Goal: Task Accomplishment & Management: Complete application form

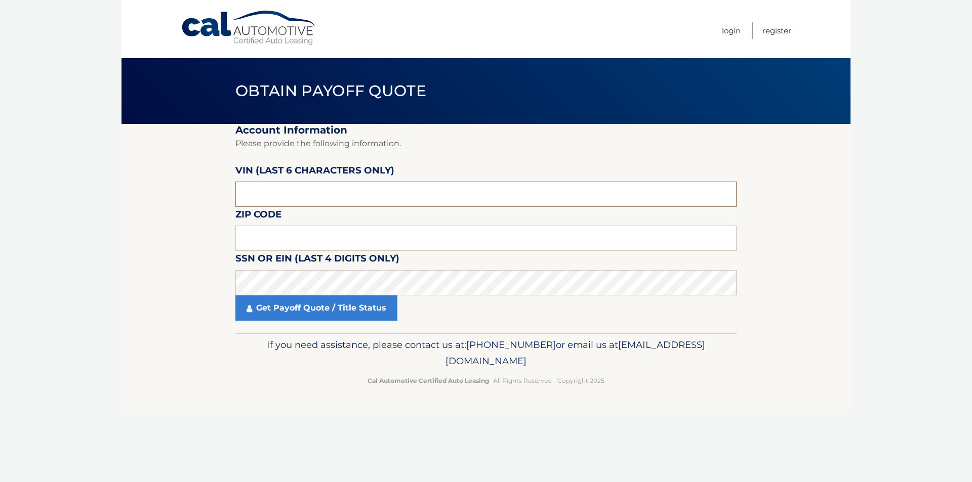
click at [275, 185] on input "text" at bounding box center [485, 194] width 501 height 25
click at [401, 192] on input "text" at bounding box center [485, 194] width 501 height 25
paste input "559422"
type input "559422"
click at [362, 230] on input "text" at bounding box center [485, 238] width 501 height 25
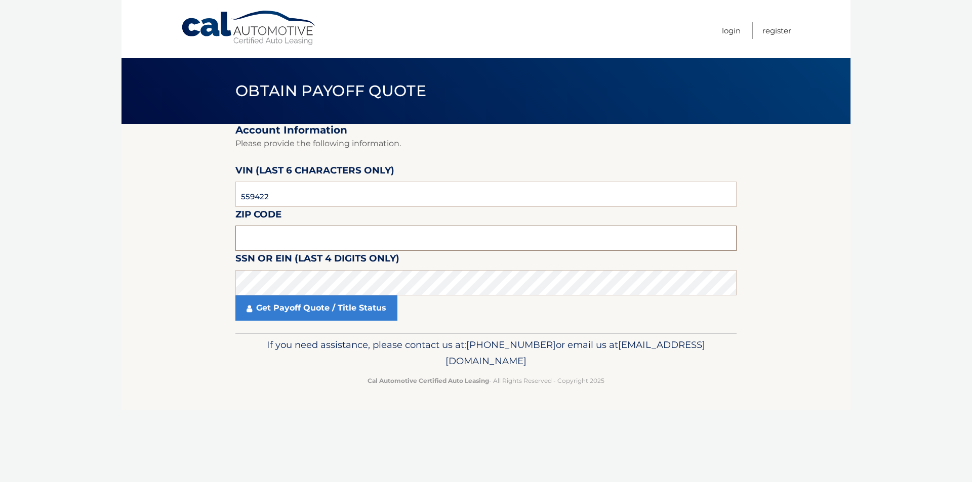
paste input "15236"
type input "15236"
click at [398, 269] on label "SSN or EIN (last 4 digits only)" at bounding box center [317, 260] width 164 height 19
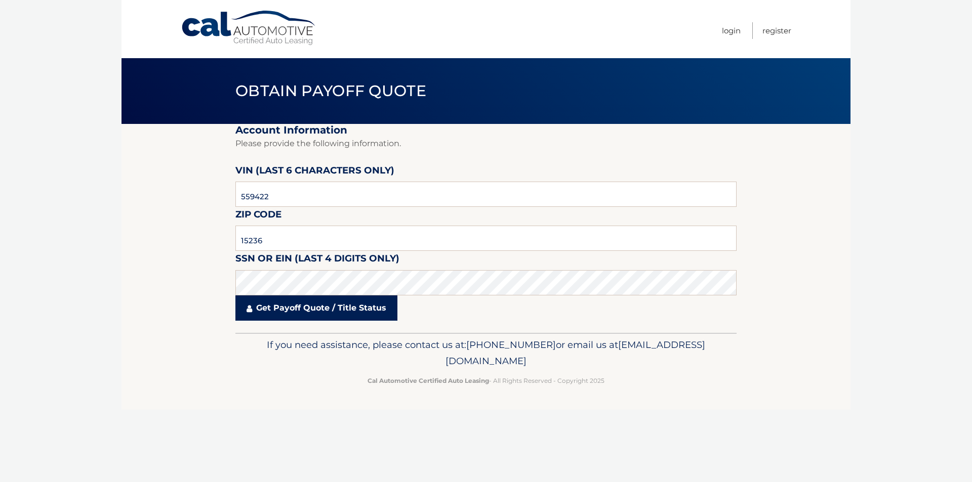
click at [290, 308] on link "Get Payoff Quote / Title Status" at bounding box center [316, 308] width 162 height 25
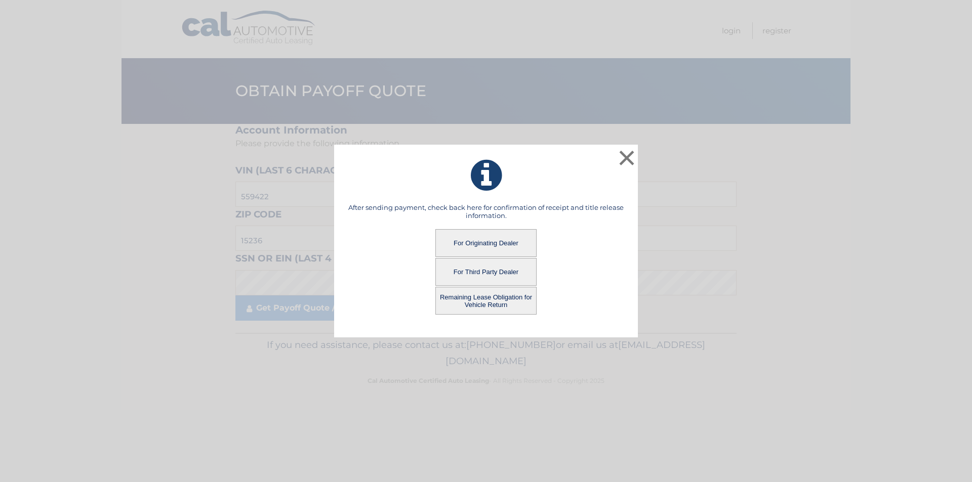
click at [477, 243] on button "For Originating Dealer" at bounding box center [485, 243] width 101 height 28
click at [482, 230] on button "For Originating Dealer" at bounding box center [485, 243] width 101 height 28
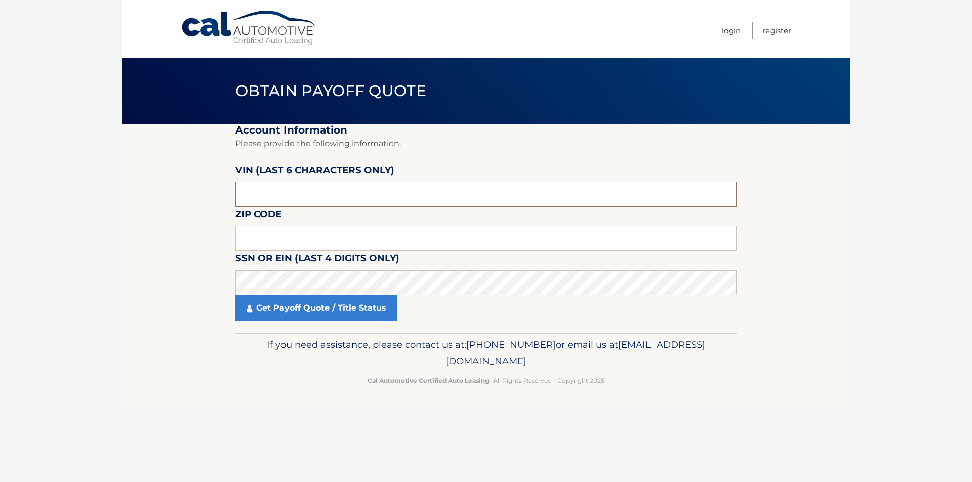
click at [287, 194] on input "text" at bounding box center [485, 194] width 501 height 25
type input "559422"
type input "15236"
click at [129, 361] on footer "If you need assistance, please contact us at: 609-807-3200 or email us at Custo…" at bounding box center [485, 371] width 729 height 77
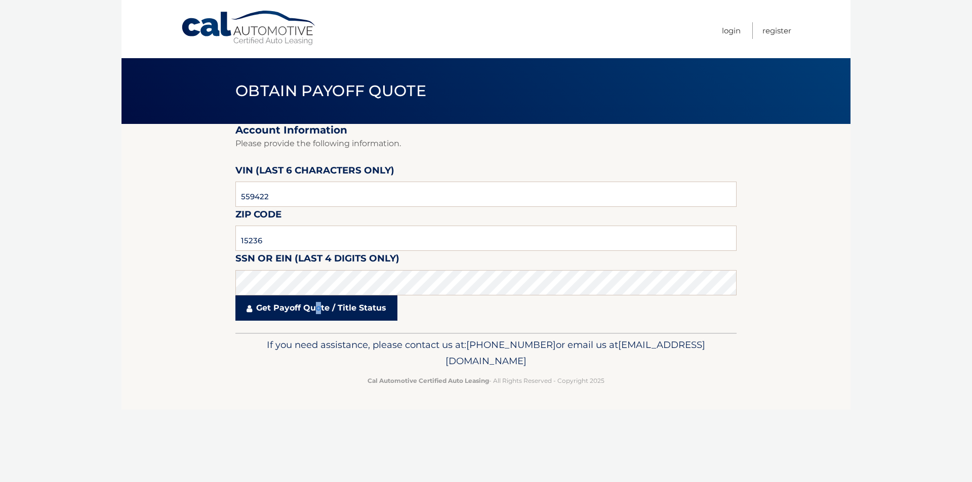
drag, startPoint x: 319, startPoint y: 313, endPoint x: 366, endPoint y: 315, distance: 47.6
click at [318, 314] on link "Get Payoff Quote / Title Status" at bounding box center [316, 308] width 162 height 25
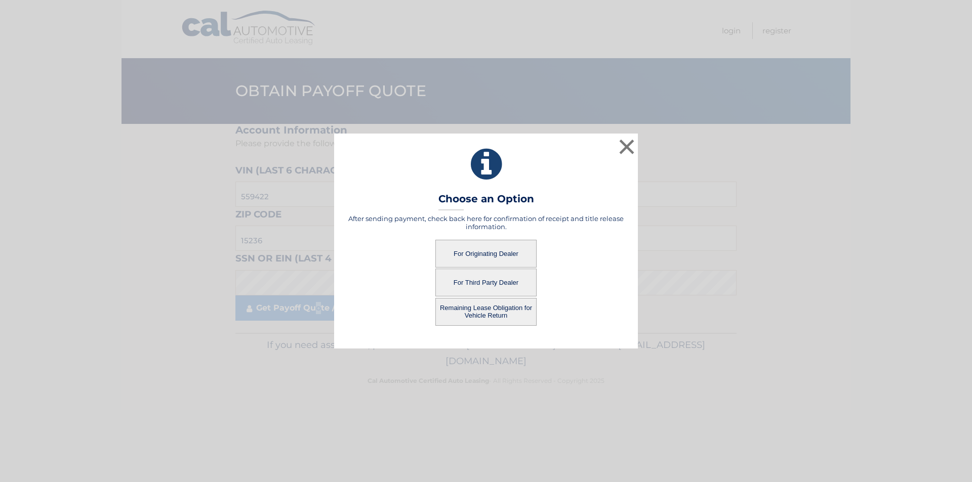
click at [474, 255] on button "For Originating Dealer" at bounding box center [485, 254] width 101 height 28
click at [473, 250] on button "For Originating Dealer" at bounding box center [485, 254] width 101 height 28
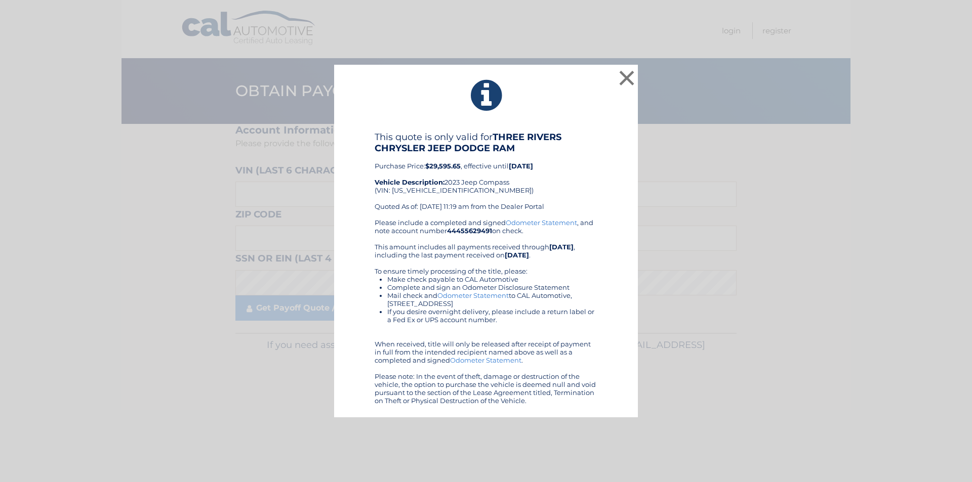
click at [431, 191] on div "This quote is only valid for THREE RIVERS CHRYSLER JEEP DODGE RAM Purchase Pric…" at bounding box center [485, 175] width 223 height 87
copy div "[US_VEHICLE_IDENTIFICATION_NUMBER]"
click at [147, 179] on div "× This quote is only valid for THREE RIVERS CHRYSLER JEEP DODGE RAM Purchase Pr…" at bounding box center [486, 241] width 964 height 353
